Goal: Task Accomplishment & Management: Manage account settings

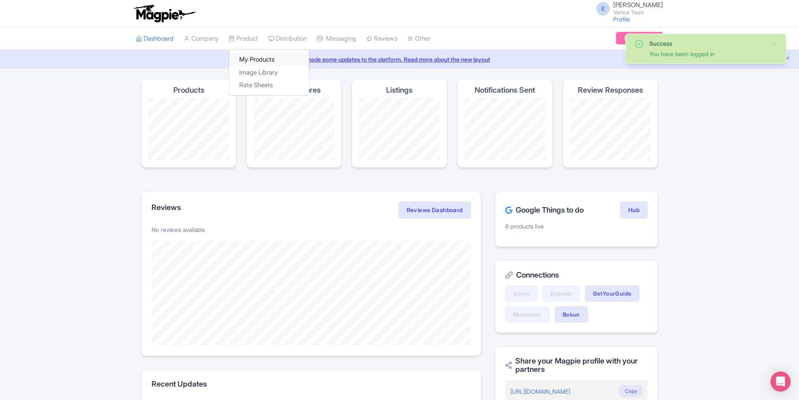
click at [250, 59] on link "My Products" at bounding box center [269, 59] width 80 height 13
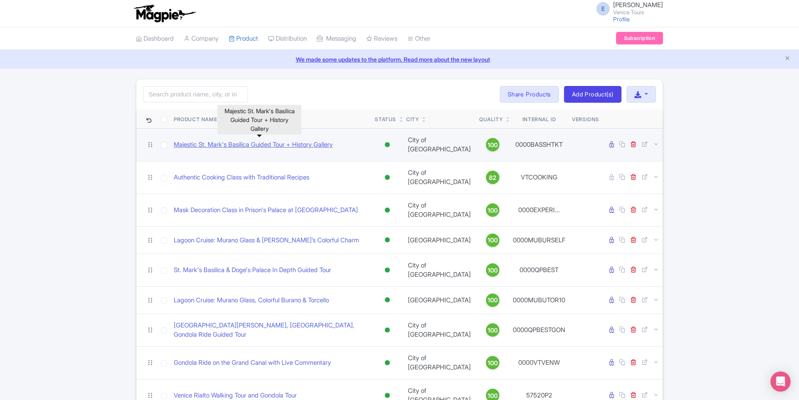
click at [299, 143] on link "Majestic St. Mark's Basilica Guided Tour + History Gallery" at bounding box center [253, 145] width 159 height 10
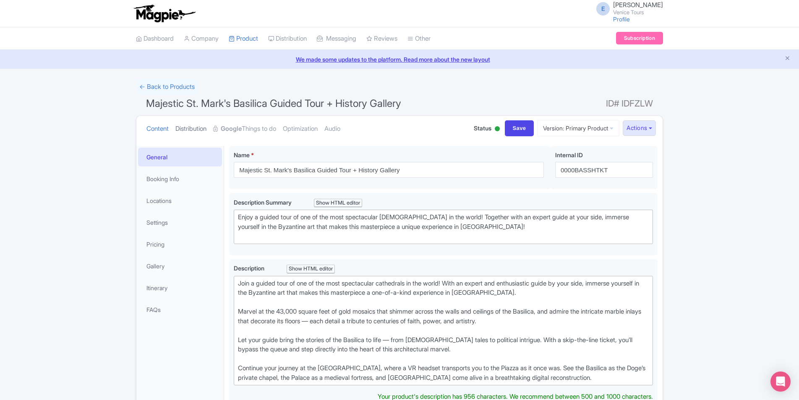
click at [186, 129] on link "Distribution" at bounding box center [190, 129] width 31 height 26
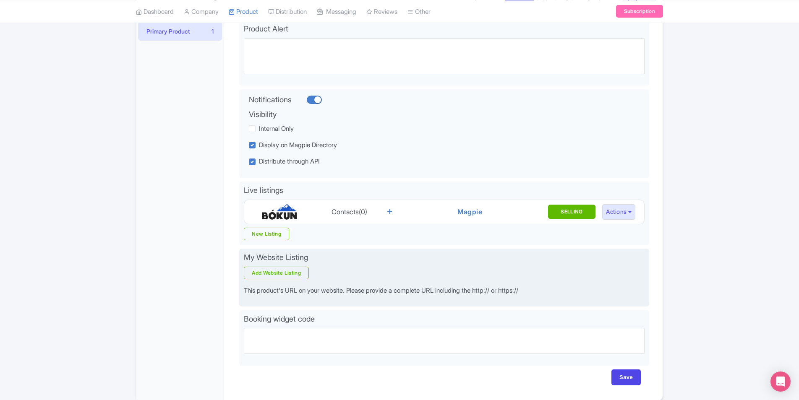
scroll to position [162, 0]
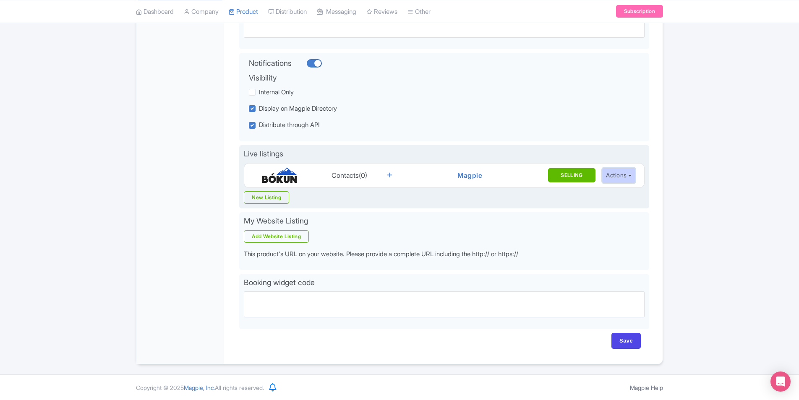
click at [623, 175] on button "Actions" at bounding box center [618, 176] width 33 height 16
click at [622, 176] on button "Actions" at bounding box center [618, 176] width 33 height 16
click at [257, 201] on link "New Listing" at bounding box center [266, 197] width 45 height 13
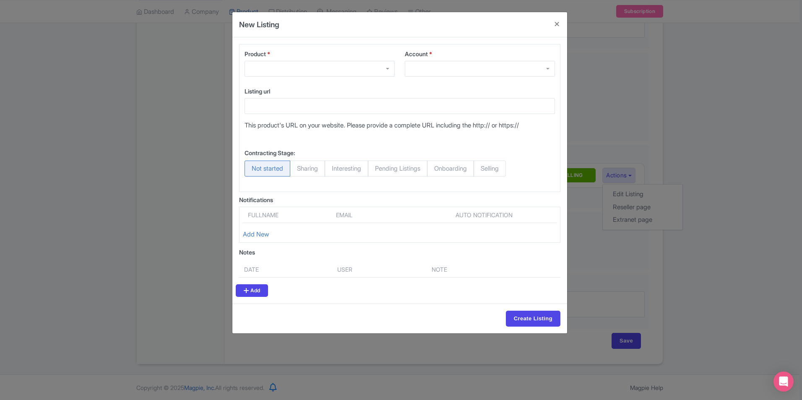
click at [302, 65] on div at bounding box center [320, 69] width 150 height 16
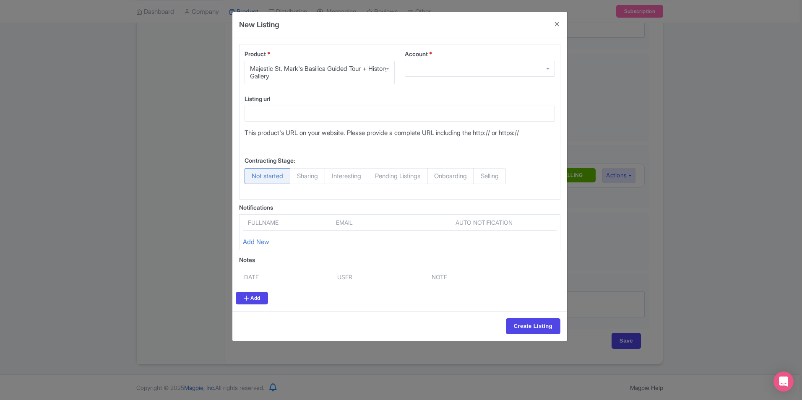
click at [502, 70] on div at bounding box center [480, 69] width 150 height 16
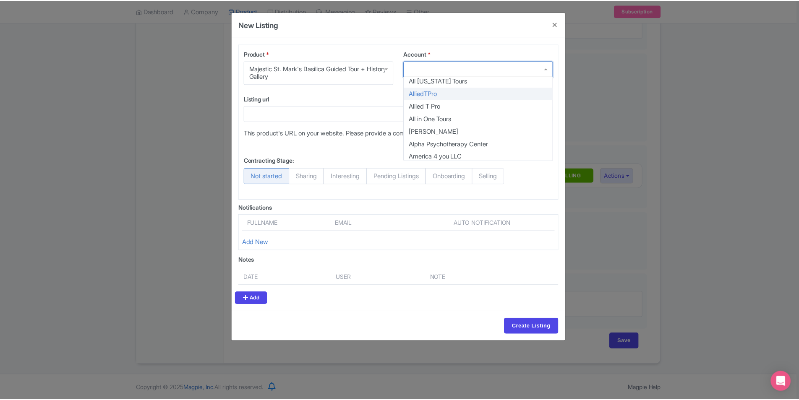
scroll to position [0, 0]
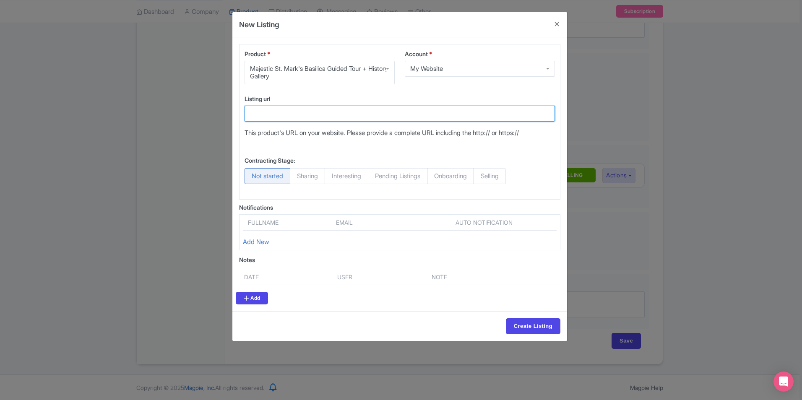
click at [314, 111] on input "Listing url" at bounding box center [400, 114] width 310 height 16
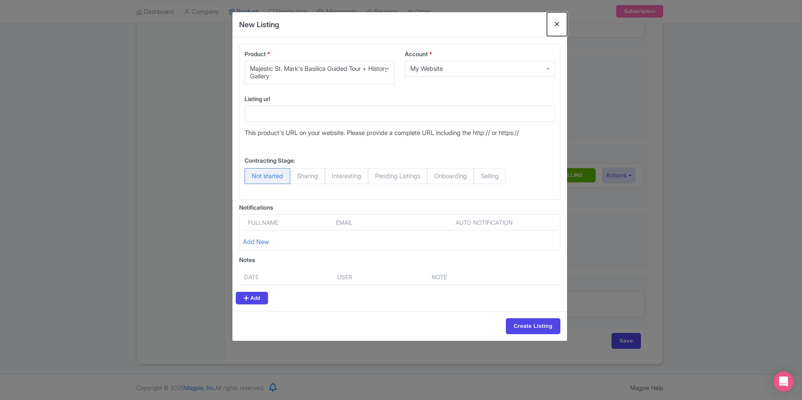
click at [556, 21] on button "Close" at bounding box center [557, 24] width 20 height 24
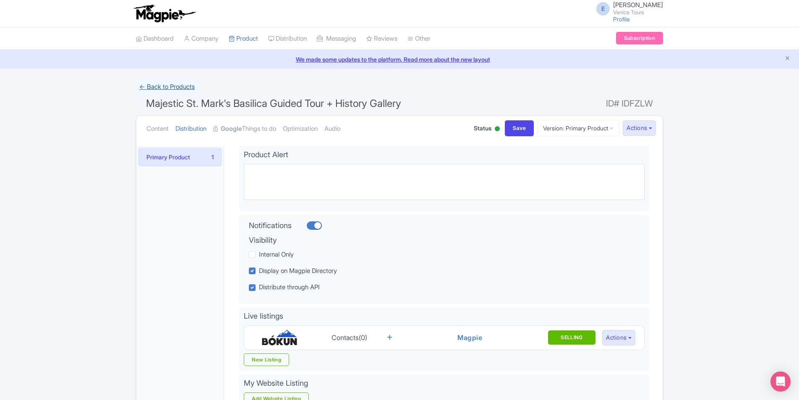
click at [145, 85] on link "← Back to Products" at bounding box center [167, 87] width 62 height 16
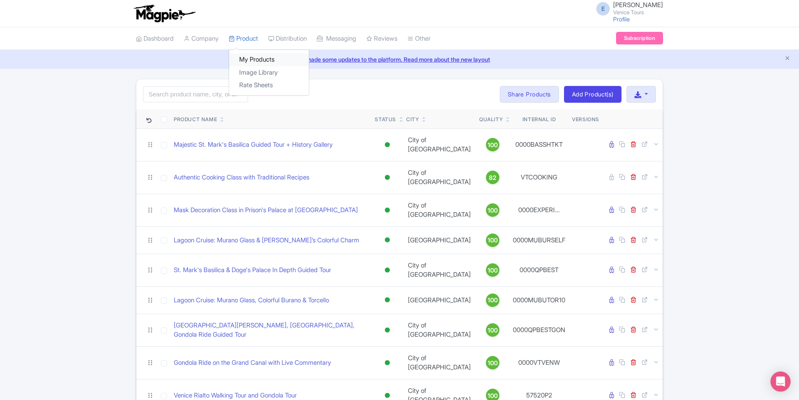
click at [257, 54] on link "My Products" at bounding box center [269, 59] width 80 height 13
click at [607, 97] on link "Add Product(s)" at bounding box center [592, 94] width 57 height 17
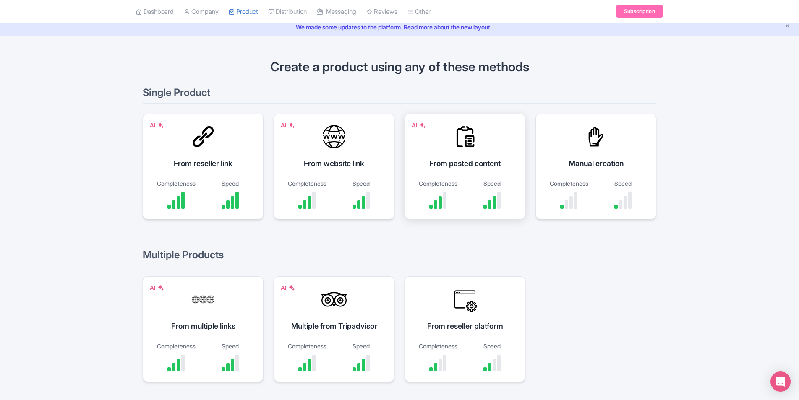
scroll to position [74, 0]
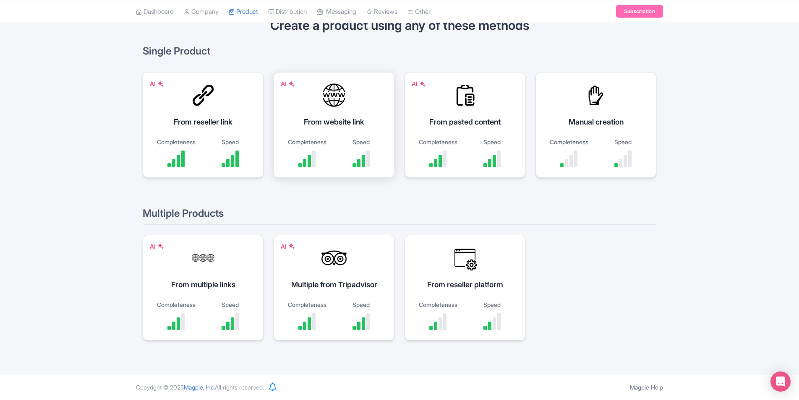
click at [319, 121] on div "From website link" at bounding box center [334, 121] width 100 height 11
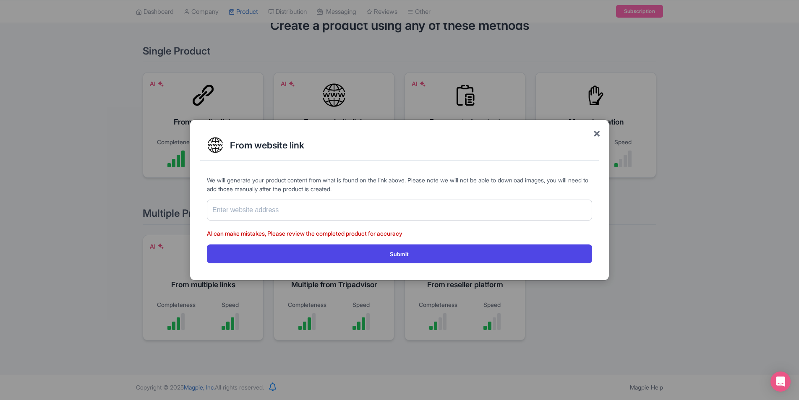
click at [595, 132] on span "×" at bounding box center [597, 133] width 8 height 18
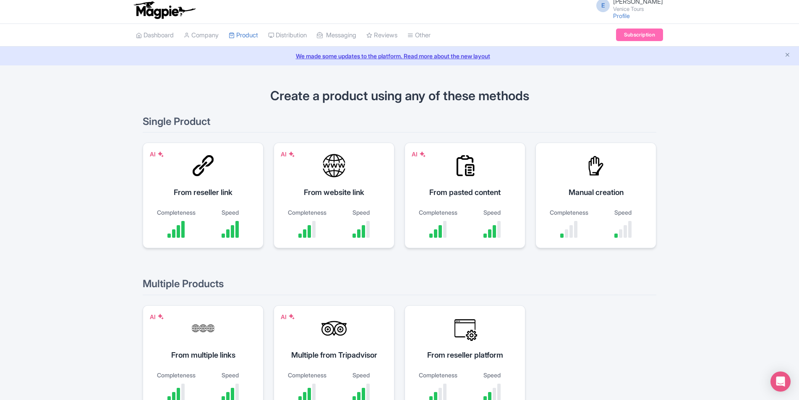
scroll to position [0, 0]
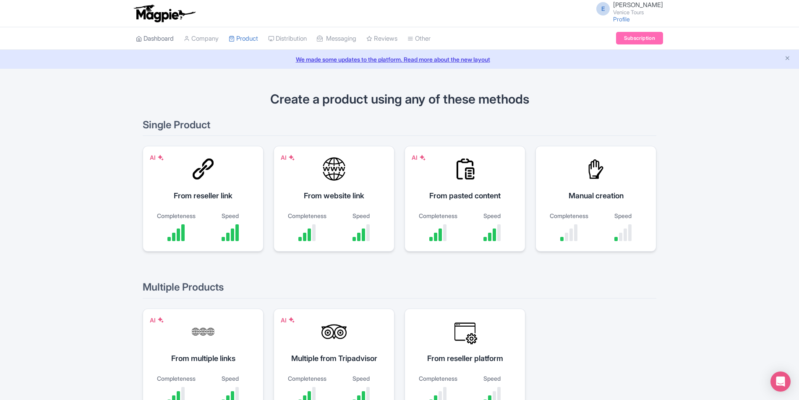
click at [145, 42] on link "Dashboard" at bounding box center [155, 38] width 38 height 23
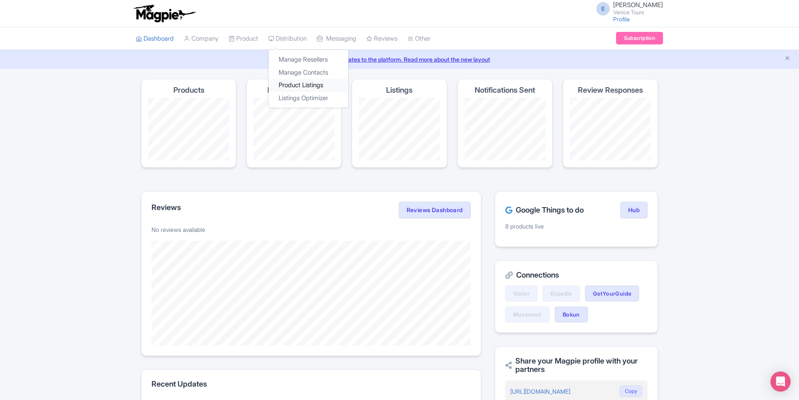
click at [305, 84] on link "Product Listings" at bounding box center [308, 85] width 80 height 13
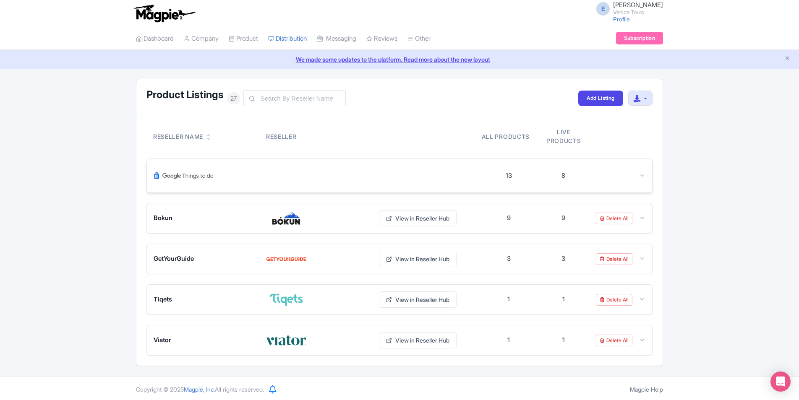
scroll to position [2, 0]
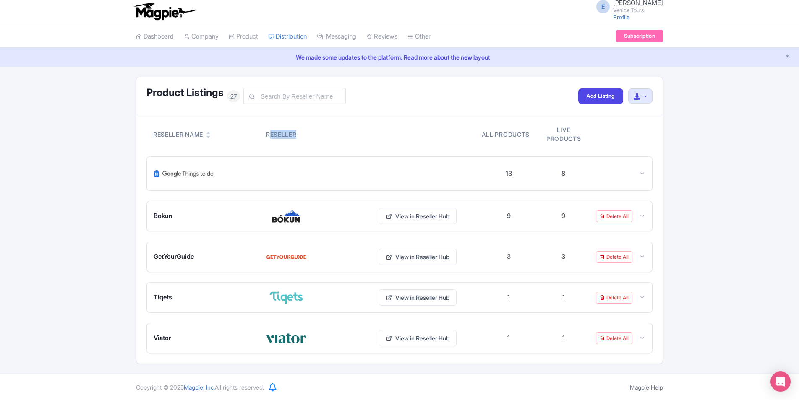
drag, startPoint x: 268, startPoint y: 134, endPoint x: 296, endPoint y: 130, distance: 28.3
click at [296, 130] on div "Reseller" at bounding box center [317, 134] width 103 height 9
drag, startPoint x: 296, startPoint y: 130, endPoint x: 338, endPoint y: 138, distance: 42.3
click at [338, 138] on div "Reseller" at bounding box center [317, 134] width 103 height 9
click at [295, 173] on div at bounding box center [318, 174] width 328 height 20
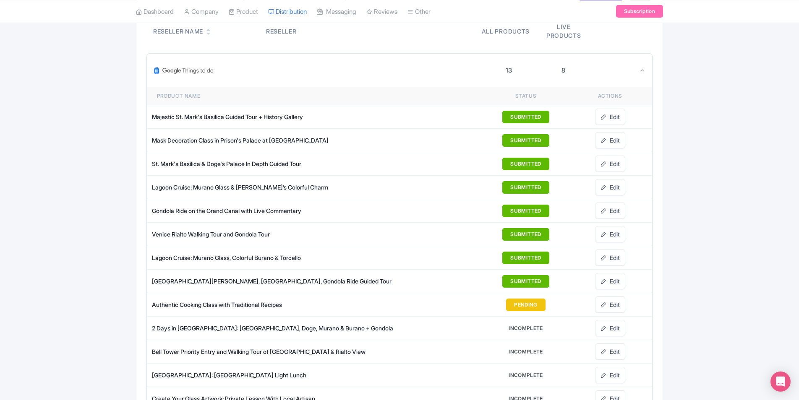
scroll to position [86, 0]
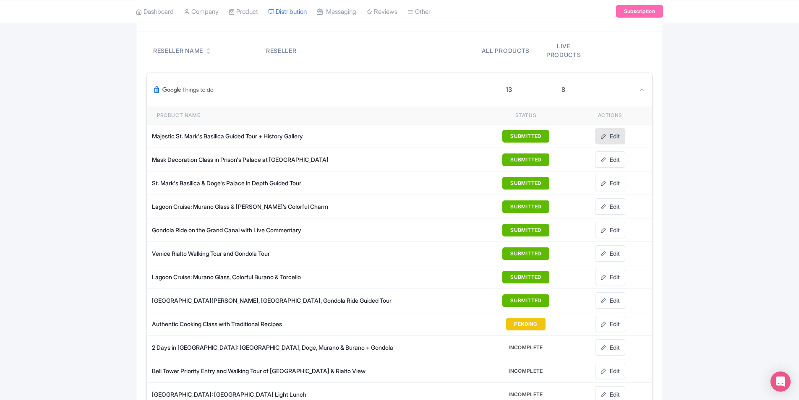
click at [612, 132] on link "Edit" at bounding box center [610, 136] width 30 height 16
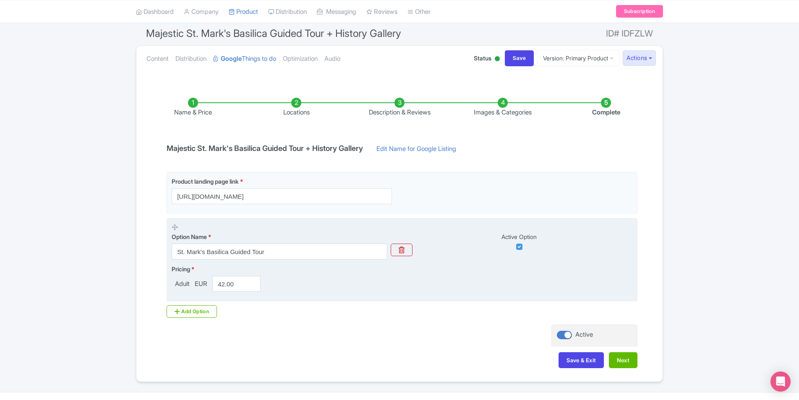
scroll to position [84, 0]
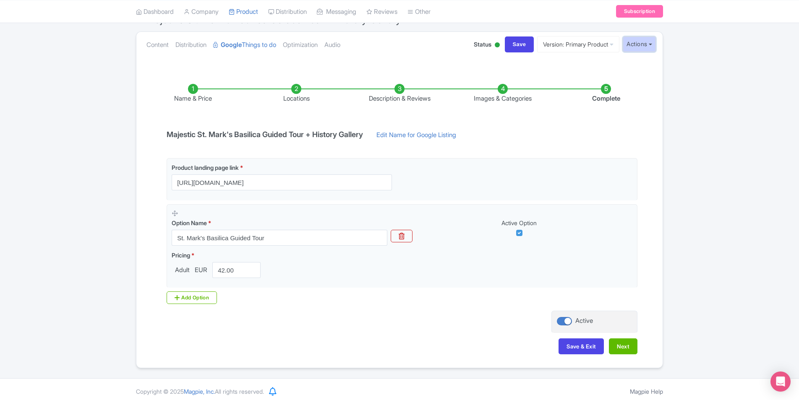
click at [641, 46] on button "Actions" at bounding box center [639, 44] width 33 height 16
click at [641, 113] on icon at bounding box center [641, 114] width 4 height 5
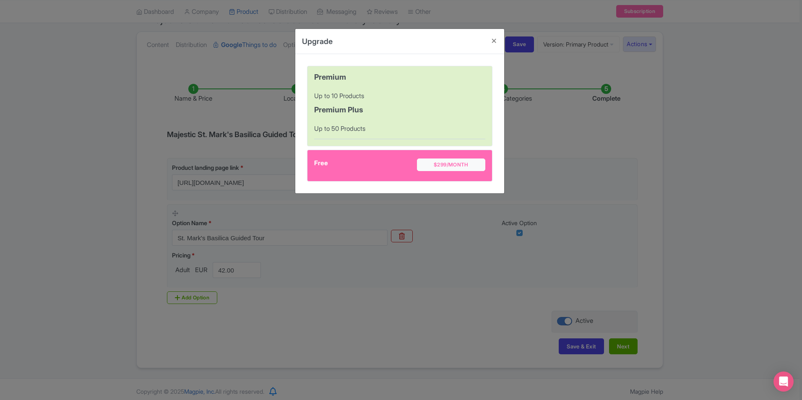
click at [432, 90] on div "Up to 10 Products" at bounding box center [399, 96] width 171 height 20
click at [495, 40] on button "Close" at bounding box center [494, 41] width 20 height 24
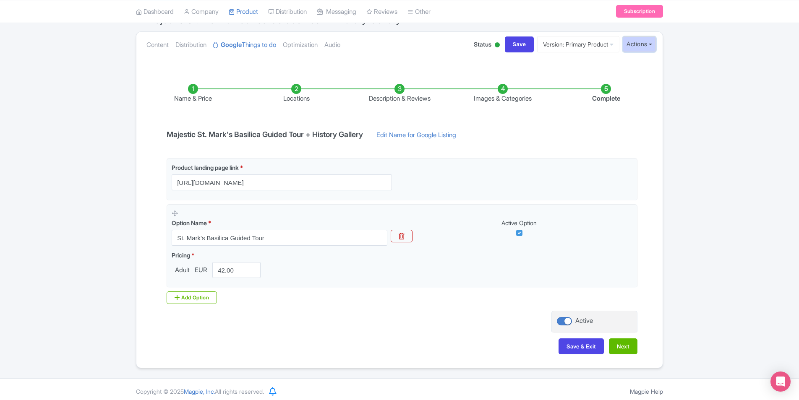
click at [648, 42] on button "Actions" at bounding box center [639, 44] width 33 height 16
click at [639, 113] on icon at bounding box center [641, 114] width 4 height 5
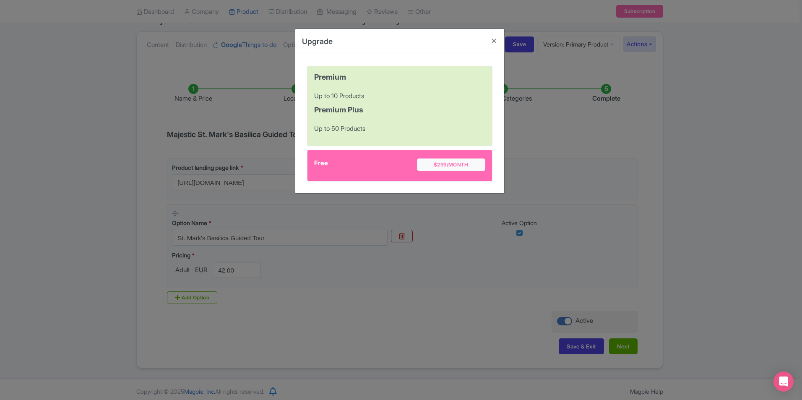
click at [323, 166] on div "Free" at bounding box center [365, 167] width 103 height 16
click at [508, 38] on div "Upgrade Premium Up to 10 Products Premium Plus Up to 50 Products Free $299/month" at bounding box center [401, 200] width 802 height 400
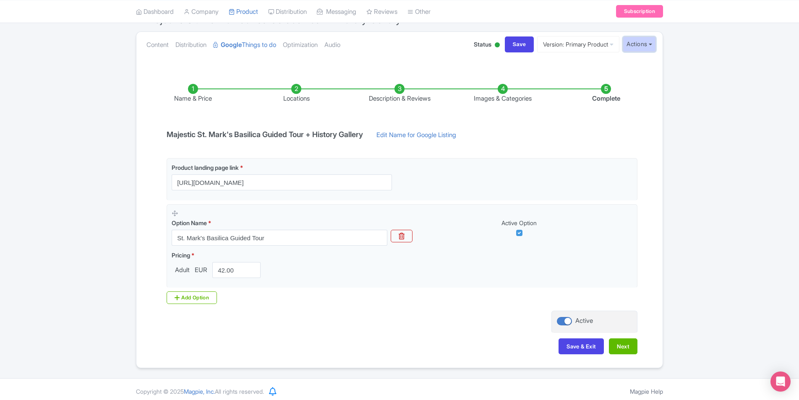
click at [644, 46] on button "Actions" at bounding box center [639, 44] width 33 height 16
click at [785, 386] on div "Open Intercom Messenger" at bounding box center [780, 382] width 22 height 22
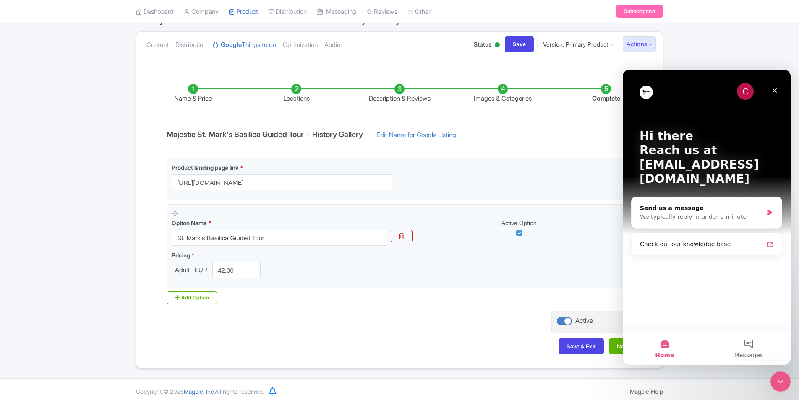
scroll to position [0, 0]
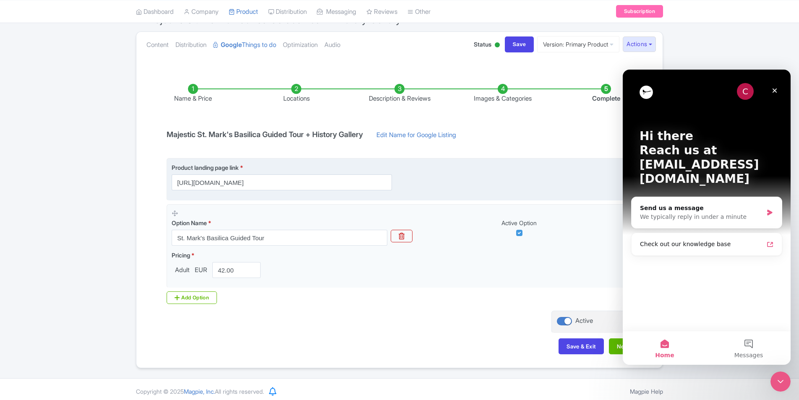
click at [562, 177] on div "Product landing page link * https://venicetours.bokun.io/online-sales/3ce6413d-…" at bounding box center [402, 176] width 461 height 27
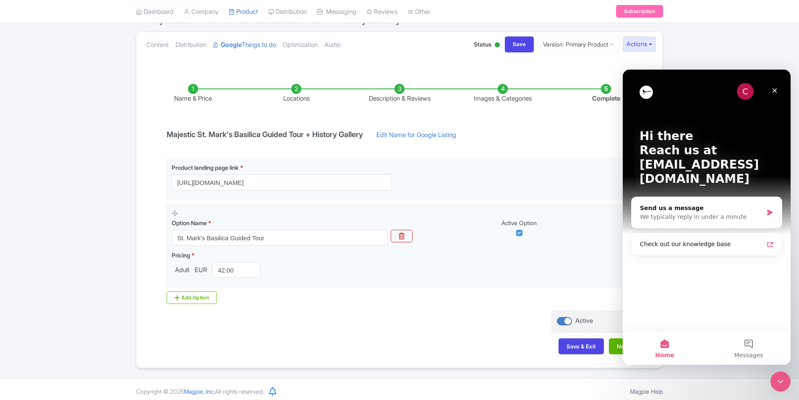
click at [572, 146] on div "Name & Price Locations Description & Reviews Images & Categories Complete Majes…" at bounding box center [399, 215] width 516 height 296
click at [776, 86] on div "Close" at bounding box center [774, 90] width 15 height 15
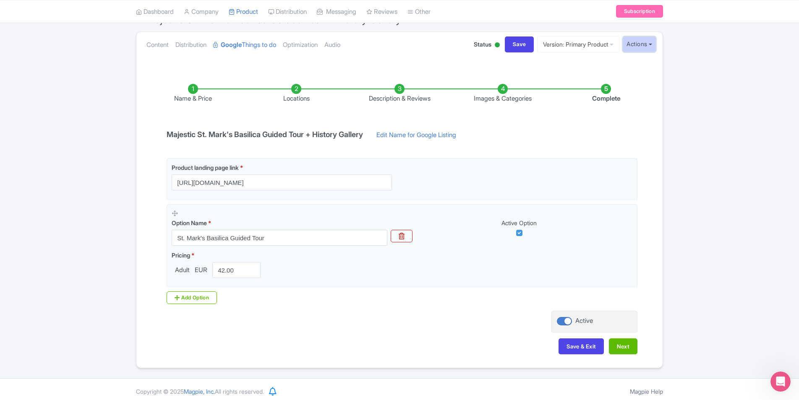
click at [645, 44] on button "Actions" at bounding box center [639, 44] width 33 height 16
click at [650, 141] on div "Name & Price Locations Description & Reviews Images & Categories Complete Majes…" at bounding box center [399, 215] width 516 height 296
click at [201, 46] on link "Distribution" at bounding box center [190, 45] width 31 height 26
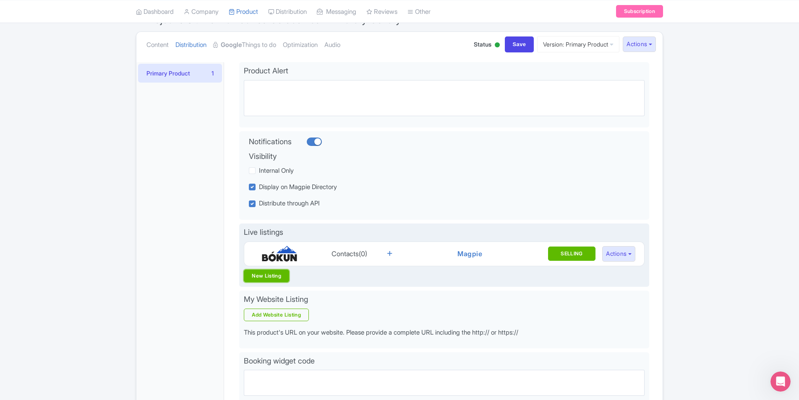
click at [260, 276] on link "New Listing" at bounding box center [266, 276] width 45 height 13
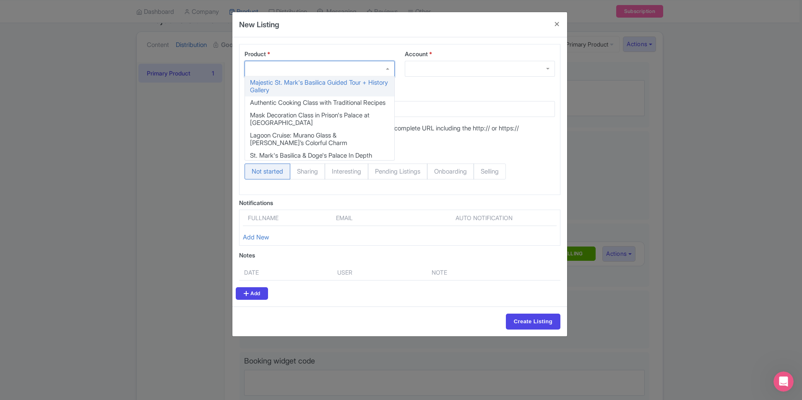
click at [378, 70] on div at bounding box center [320, 69] width 150 height 16
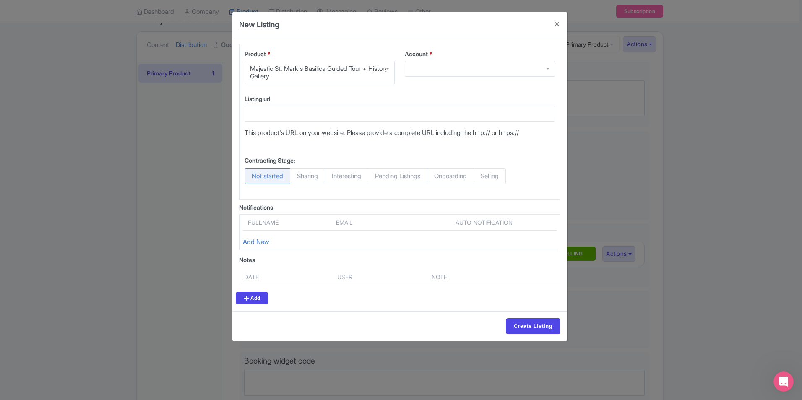
click at [479, 73] on div at bounding box center [480, 69] width 150 height 16
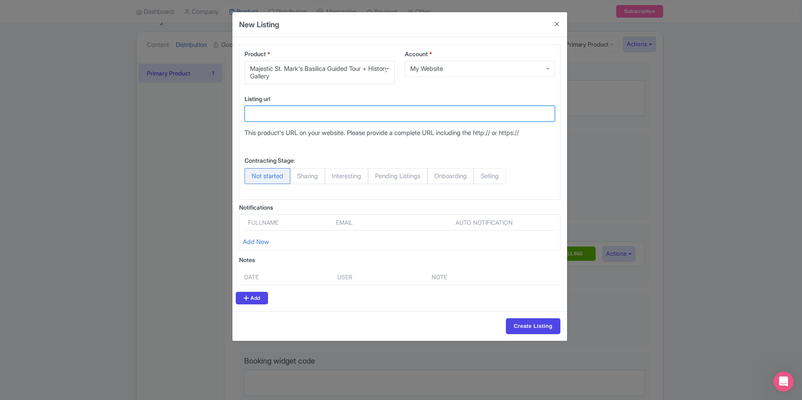
click at [389, 115] on input "Listing url" at bounding box center [400, 114] width 310 height 16
click at [294, 111] on input "Listing url" at bounding box center [400, 114] width 310 height 16
type input "venicetickets.eu"
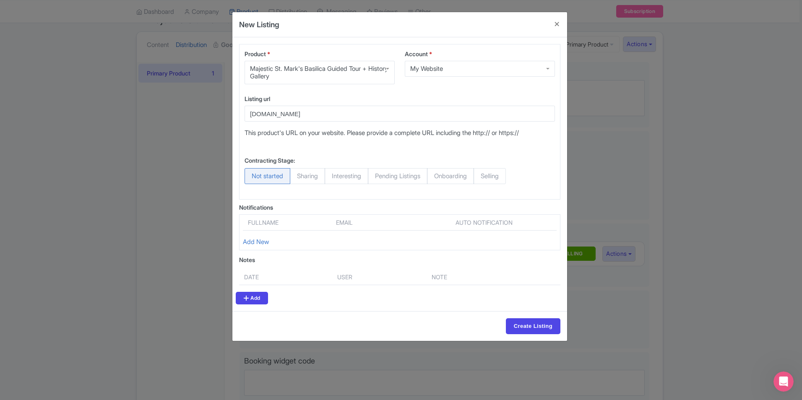
click at [385, 154] on div "Contracting Stage: Not started Sharing Interesting Pending Listings Onboarding …" at bounding box center [400, 170] width 310 height 35
click at [313, 175] on span "Sharing" at bounding box center [307, 176] width 35 height 16
click at [298, 175] on input "Sharing" at bounding box center [294, 172] width 8 height 8
radio input "true"
click at [351, 178] on span "Interesting" at bounding box center [347, 176] width 44 height 16
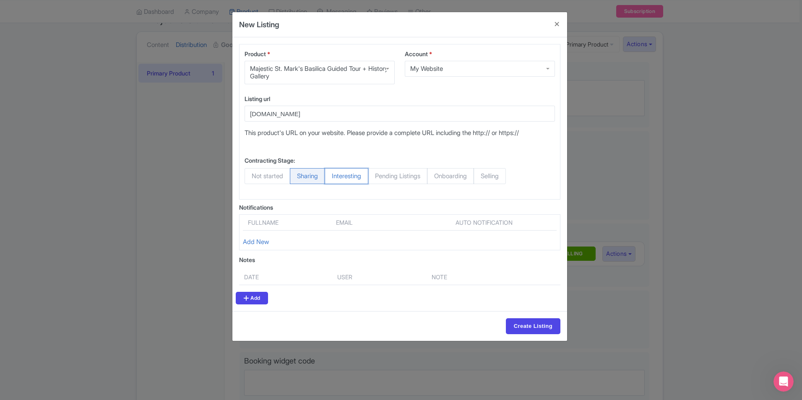
click at [333, 177] on input "Interesting" at bounding box center [329, 172] width 8 height 8
radio input "true"
click at [274, 181] on span "Not started" at bounding box center [268, 176] width 46 height 16
click at [253, 177] on input "Not started" at bounding box center [249, 172] width 8 height 8
radio input "true"
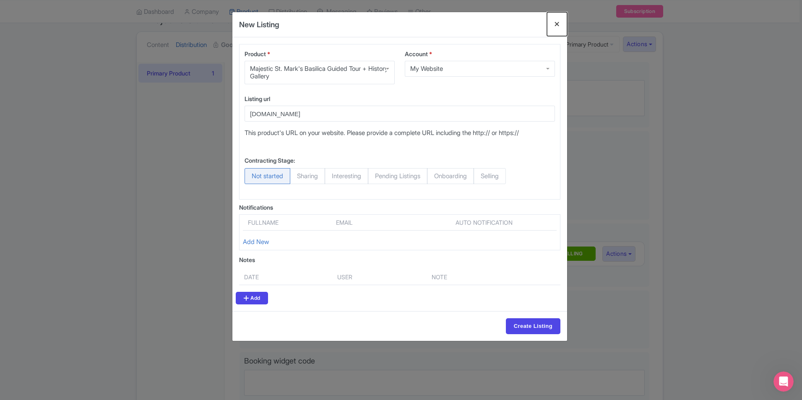
click at [556, 27] on button "Close" at bounding box center [557, 24] width 20 height 24
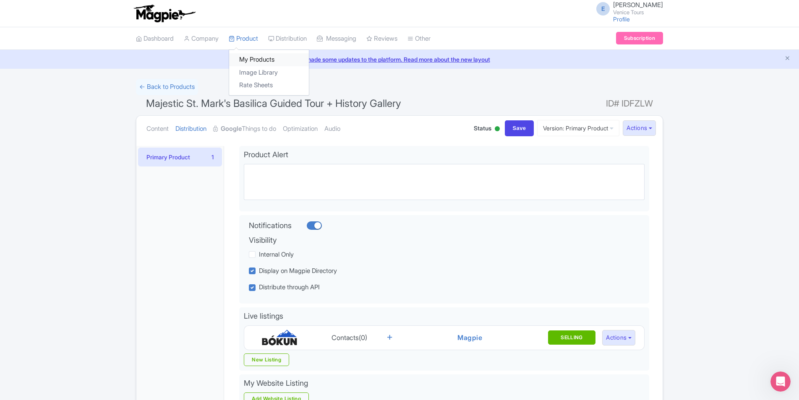
click at [253, 55] on link "My Products" at bounding box center [269, 59] width 80 height 13
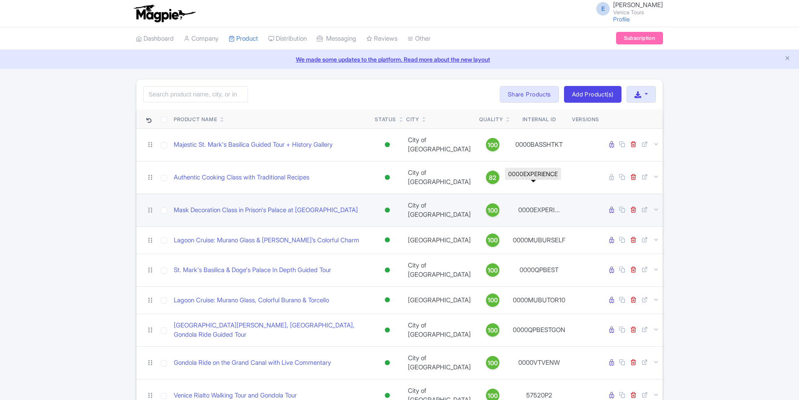
scroll to position [42, 0]
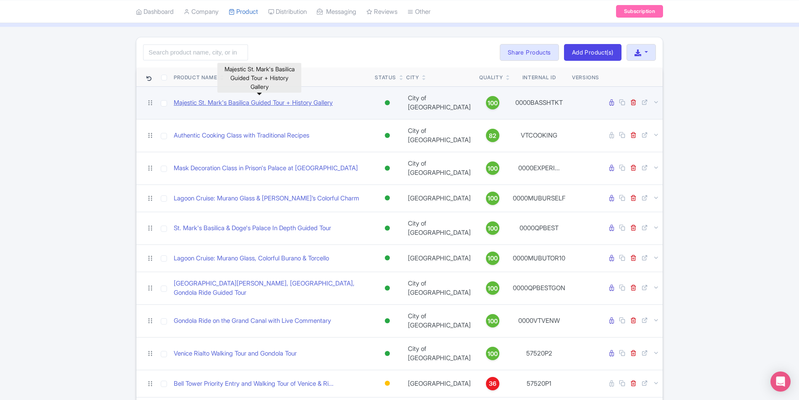
click at [277, 101] on link "Majestic St. Mark's Basilica Guided Tour + History Gallery" at bounding box center [253, 103] width 159 height 10
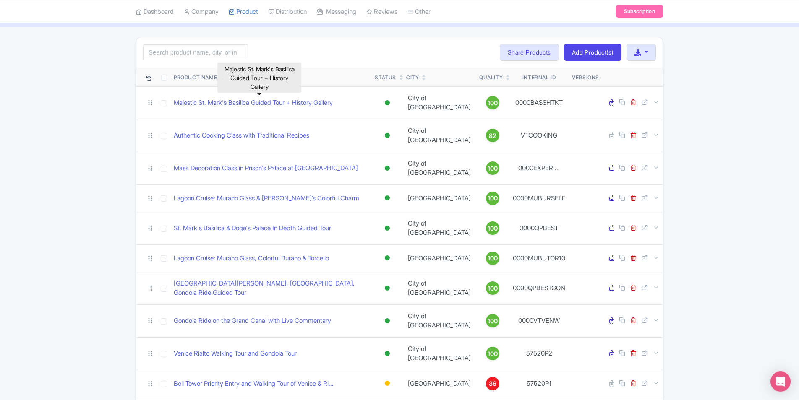
click at [248, 98] on link "Majestic St. Mark's Basilica Guided Tour + History Gallery" at bounding box center [253, 103] width 159 height 10
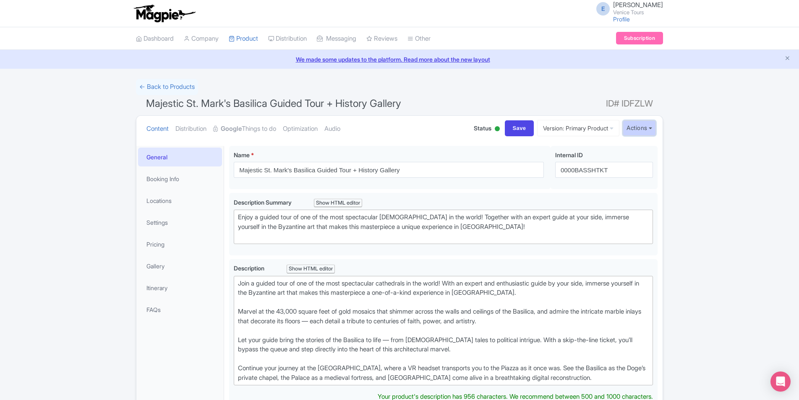
click at [650, 127] on button "Actions" at bounding box center [639, 128] width 33 height 16
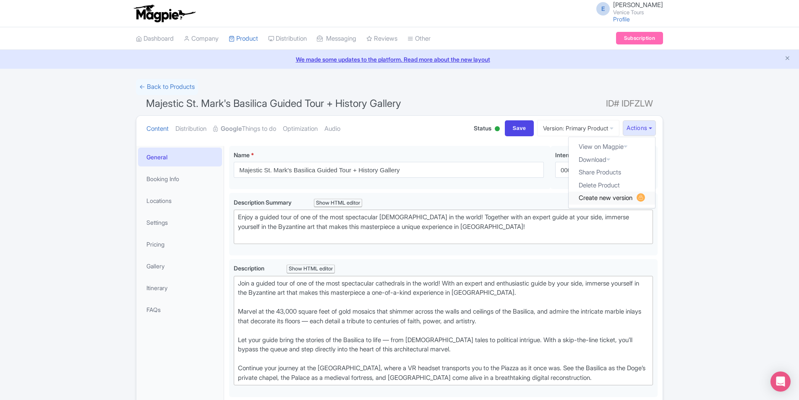
click at [625, 198] on link "Create new version" at bounding box center [611, 198] width 86 height 13
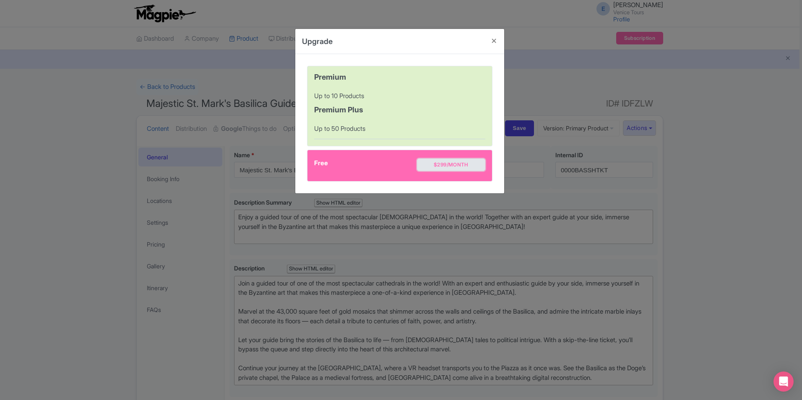
click at [451, 161] on button "$299/month" at bounding box center [451, 165] width 68 height 13
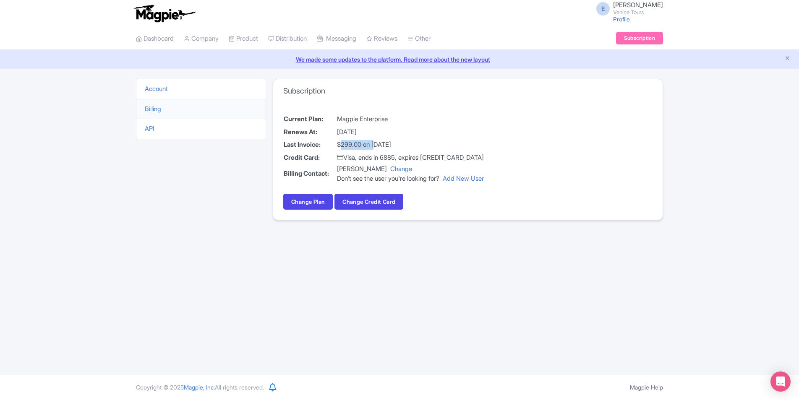
drag, startPoint x: 341, startPoint y: 145, endPoint x: 378, endPoint y: 139, distance: 37.9
click at [378, 139] on td "$299.00 on [DATE]" at bounding box center [410, 144] width 148 height 13
drag, startPoint x: 378, startPoint y: 139, endPoint x: 367, endPoint y: 154, distance: 18.4
click at [367, 154] on td "Visa, ends in 6885, expires [CREDIT_CARD_DATA]" at bounding box center [410, 157] width 148 height 13
click at [633, 40] on link "Subscription" at bounding box center [639, 38] width 47 height 13
